Goal: Task Accomplishment & Management: Use online tool/utility

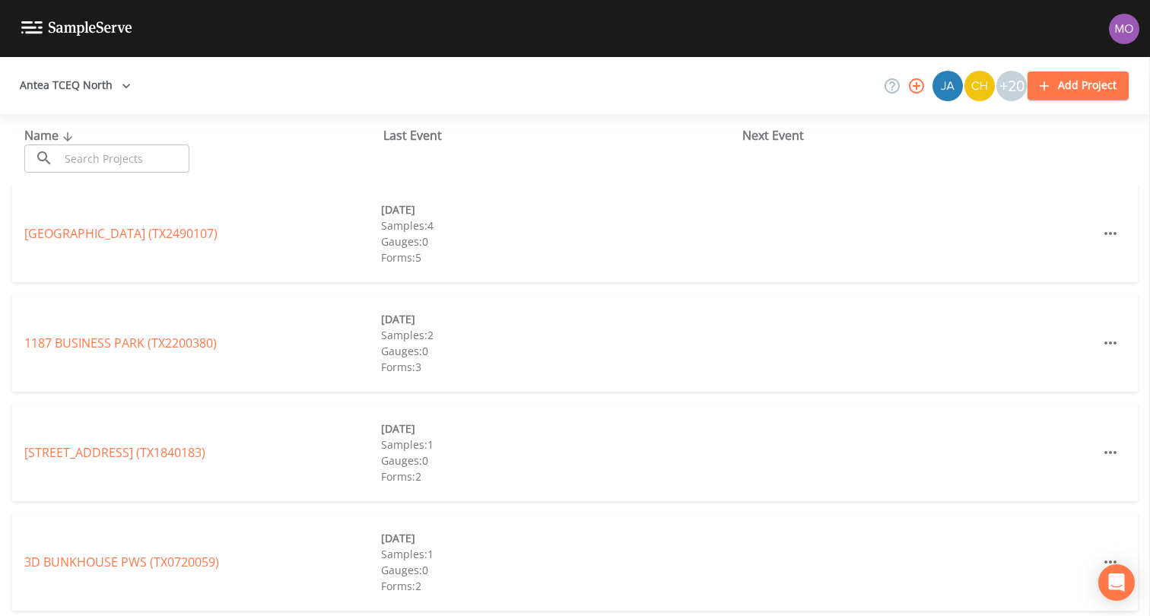
click at [119, 156] on input "text" at bounding box center [124, 159] width 130 height 28
paste input "TX1110052"
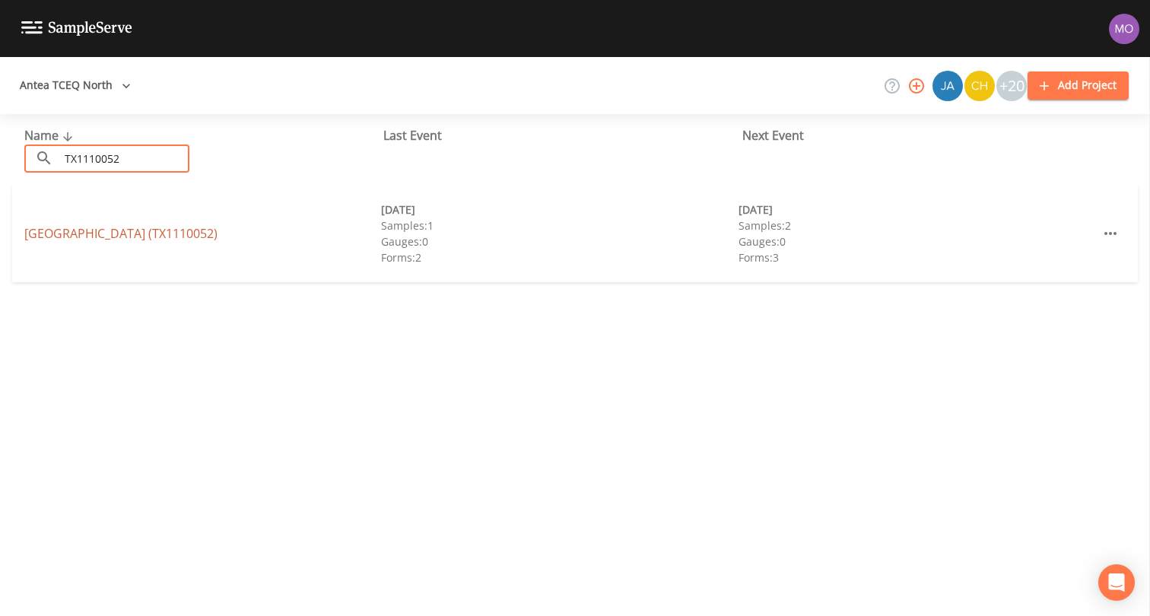
type input "TX1110052"
click at [180, 234] on link "[GEOGRAPHIC_DATA] (TX1110052)" at bounding box center [120, 233] width 193 height 17
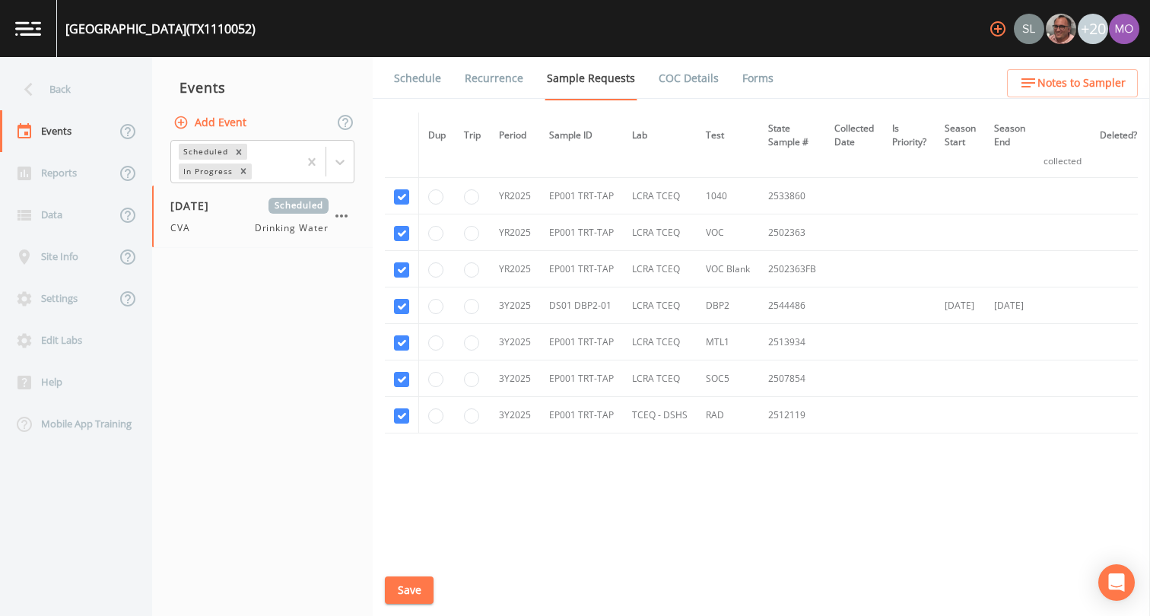
scroll to position [593, 0]
click at [475, 383] on input "radio" at bounding box center [471, 380] width 15 height 15
radio input "true"
click at [409, 583] on button "Save" at bounding box center [409, 591] width 49 height 28
drag, startPoint x: 103, startPoint y: 64, endPoint x: 75, endPoint y: 87, distance: 36.7
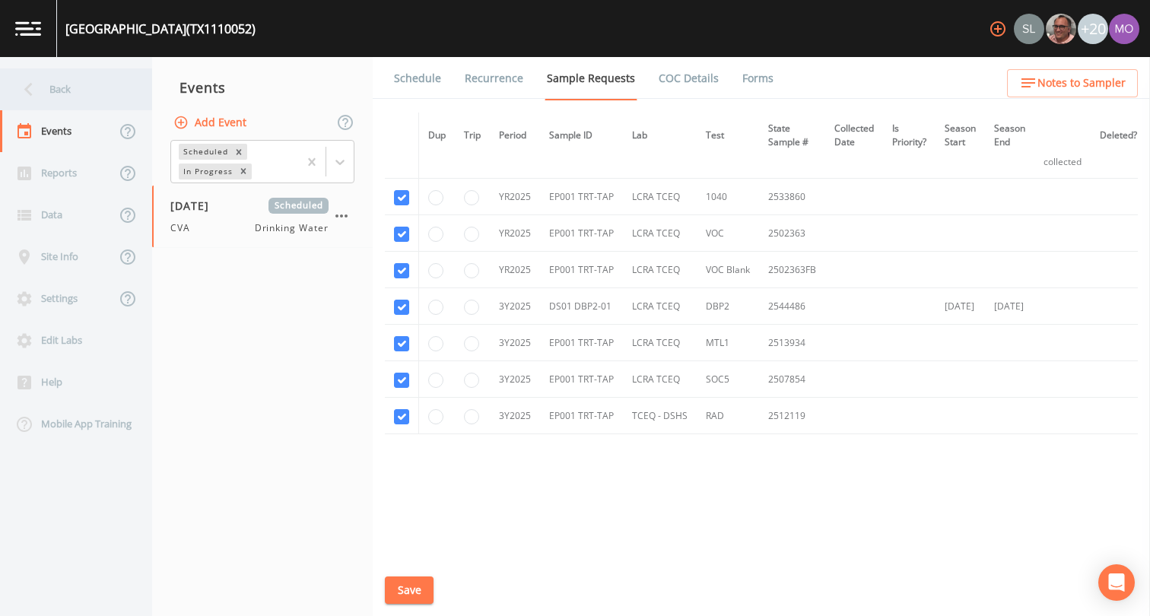
click at [75, 87] on div "Back" at bounding box center [68, 89] width 137 height 42
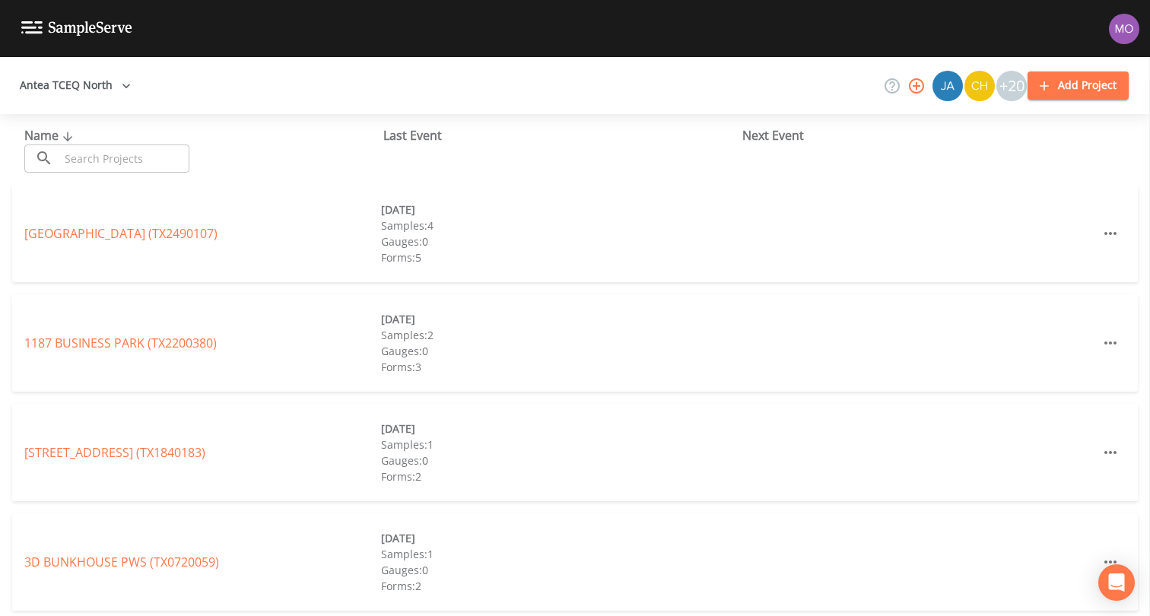
click at [96, 147] on input "text" at bounding box center [124, 159] width 130 height 28
paste input "TX1110082"
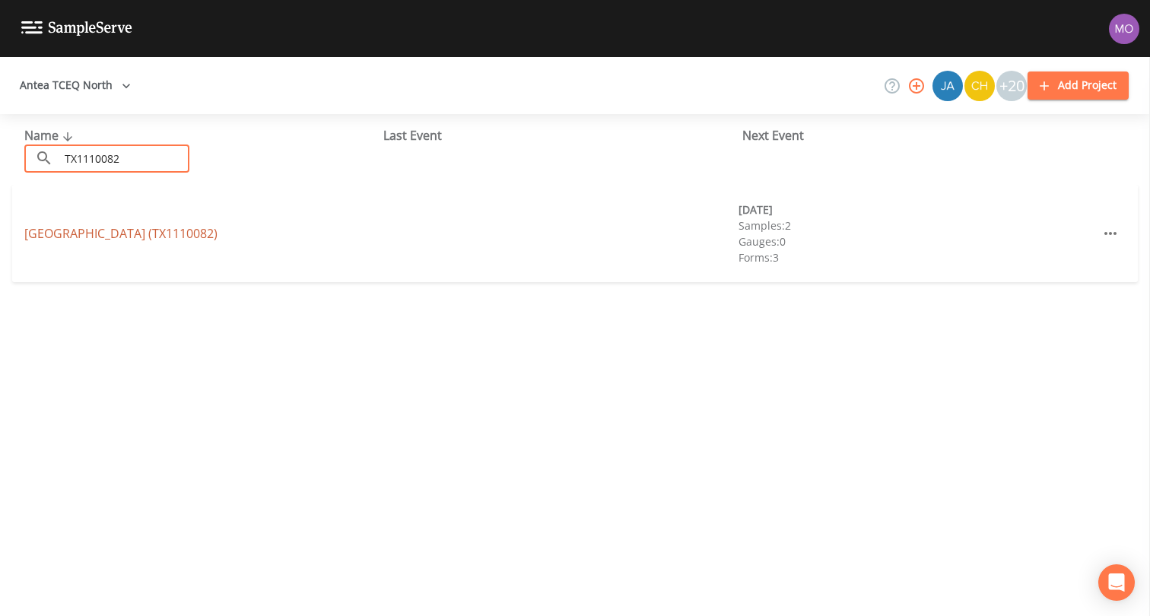
type input "TX1110082"
click at [94, 234] on link "[GEOGRAPHIC_DATA] (TX1110082)" at bounding box center [120, 233] width 193 height 17
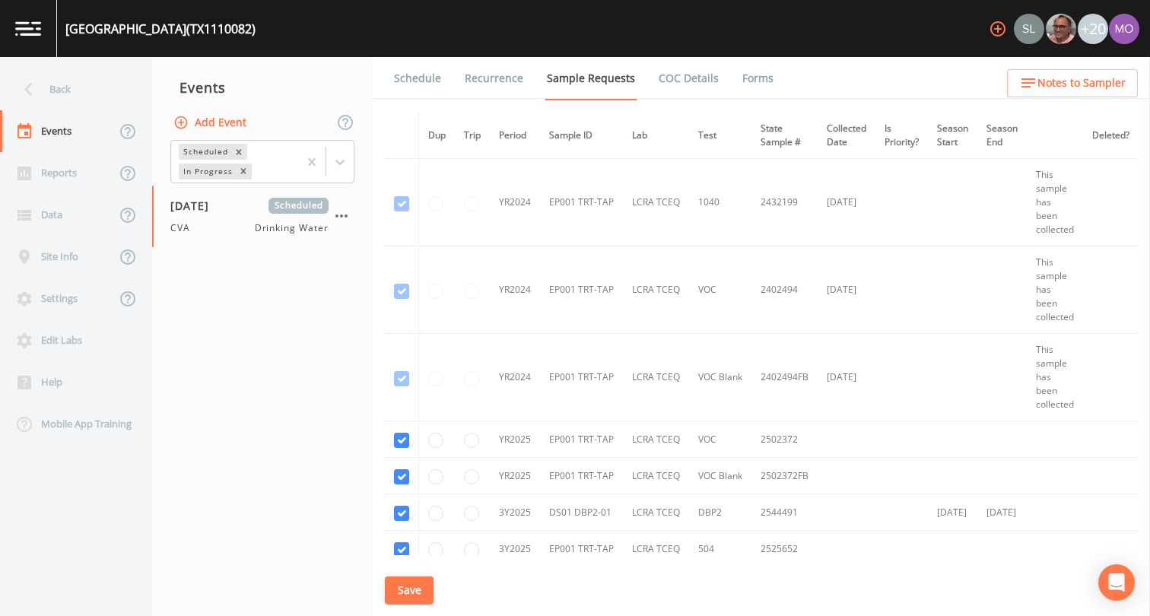
scroll to position [284, 0]
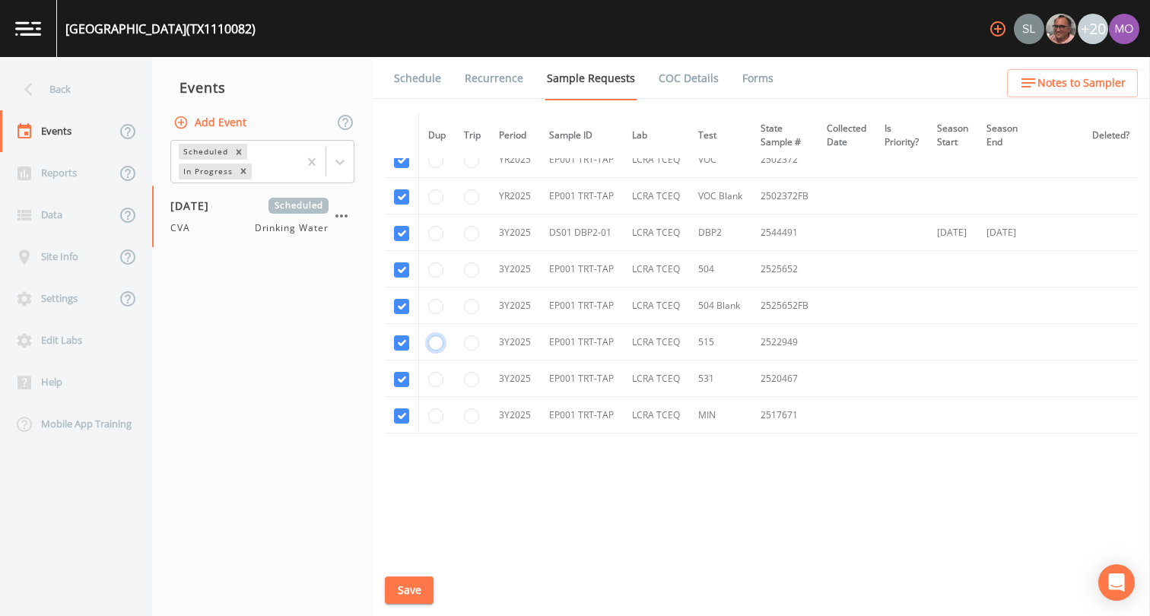
click at [443, 340] on input "radio" at bounding box center [435, 342] width 15 height 15
radio input "true"
click at [434, 375] on input "radio" at bounding box center [435, 379] width 15 height 15
radio input "true"
click at [415, 590] on button "Save" at bounding box center [409, 591] width 49 height 28
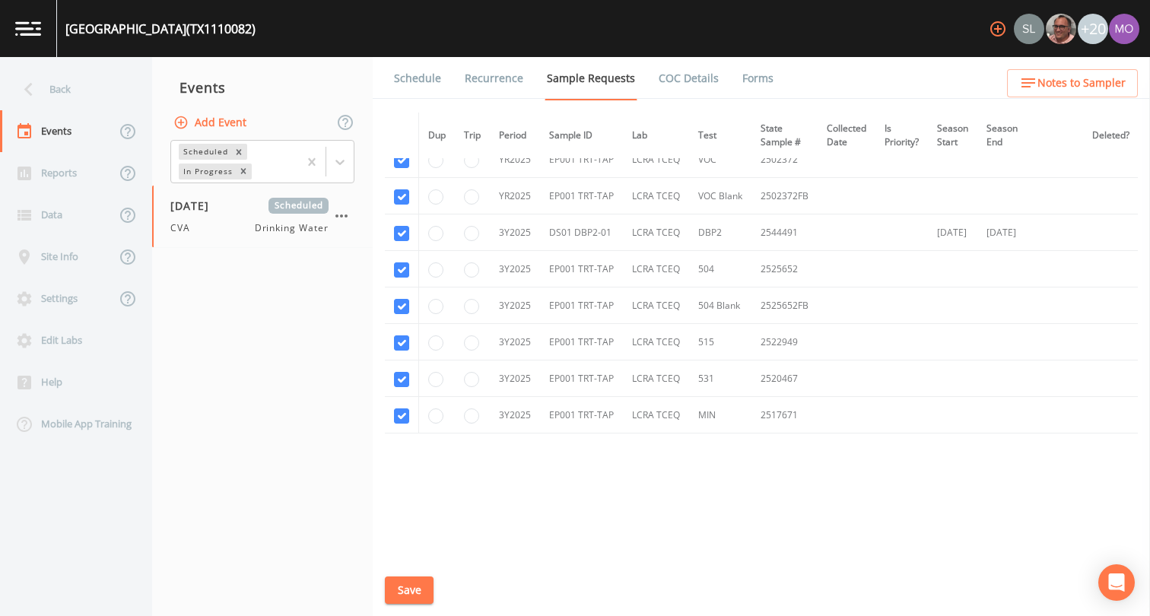
click at [407, 596] on button "Save" at bounding box center [409, 591] width 49 height 28
